Goal: Task Accomplishment & Management: Manage account settings

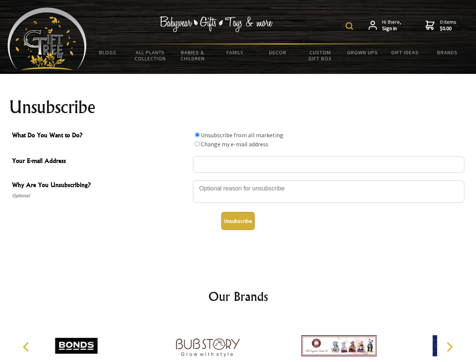
click at [351, 26] on img at bounding box center [350, 26] width 8 height 8
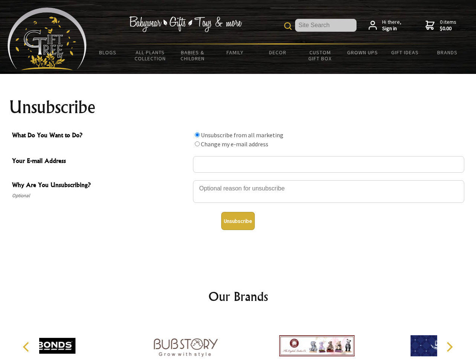
click at [238, 180] on div at bounding box center [328, 192] width 271 height 26
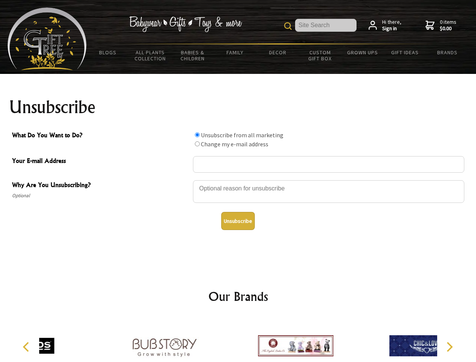
click at [197, 135] on input "What Do You Want to Do?" at bounding box center [197, 134] width 5 height 5
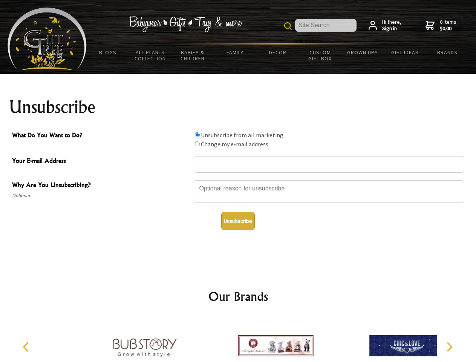
click at [197, 144] on input "What Do You Want to Do?" at bounding box center [197, 143] width 5 height 5
radio input "true"
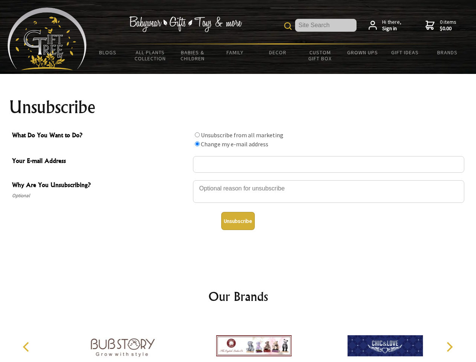
click at [238, 221] on button "Unsubscribe" at bounding box center [238, 221] width 34 height 18
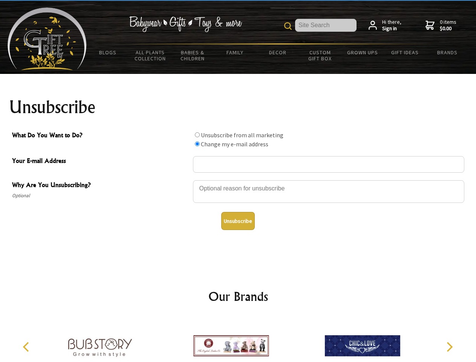
click at [27, 347] on icon "Previous" at bounding box center [27, 347] width 10 height 10
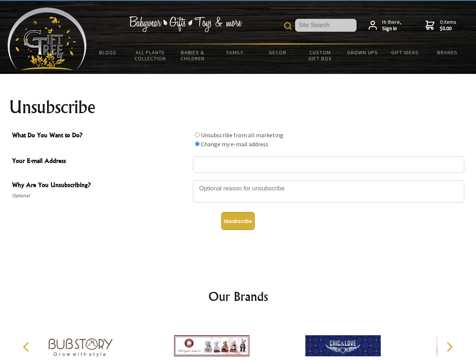
click at [449, 347] on icon "Next" at bounding box center [449, 347] width 10 height 10
